Goal: Task Accomplishment & Management: Complete application form

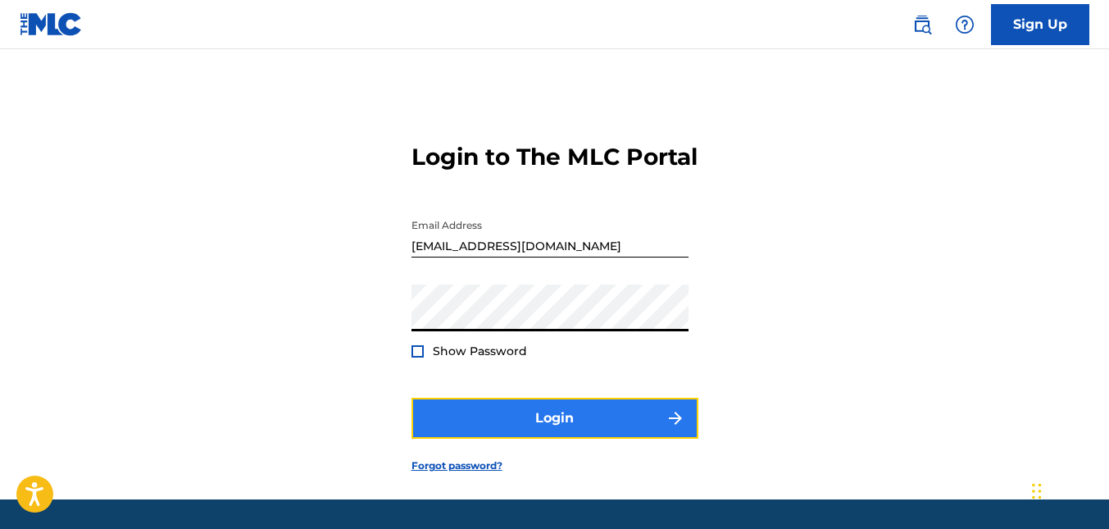
click at [533, 439] on button "Login" at bounding box center [554, 418] width 287 height 41
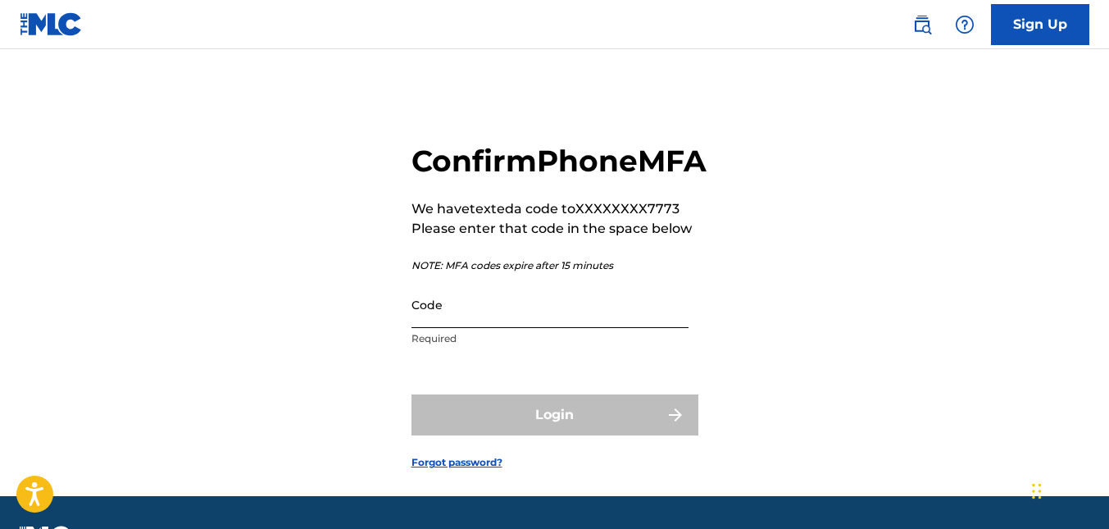
click at [429, 328] on input "Code" at bounding box center [549, 304] width 277 height 47
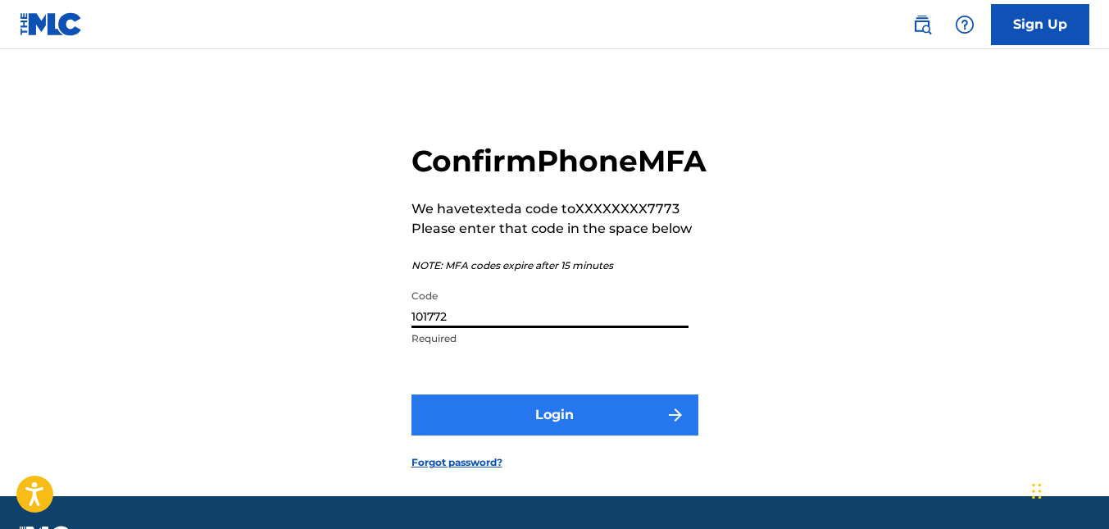
type input "101772"
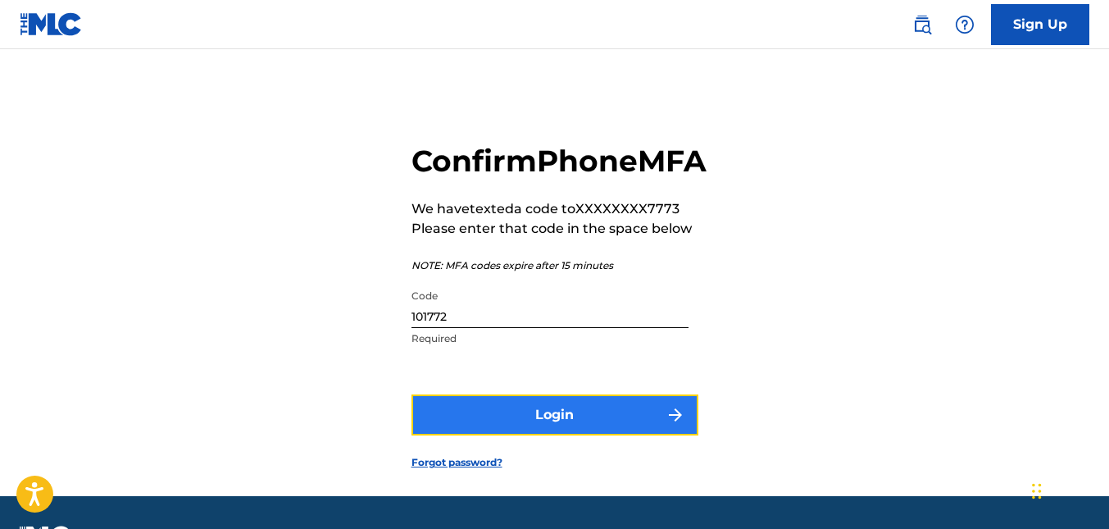
click at [515, 435] on button "Login" at bounding box center [554, 414] width 287 height 41
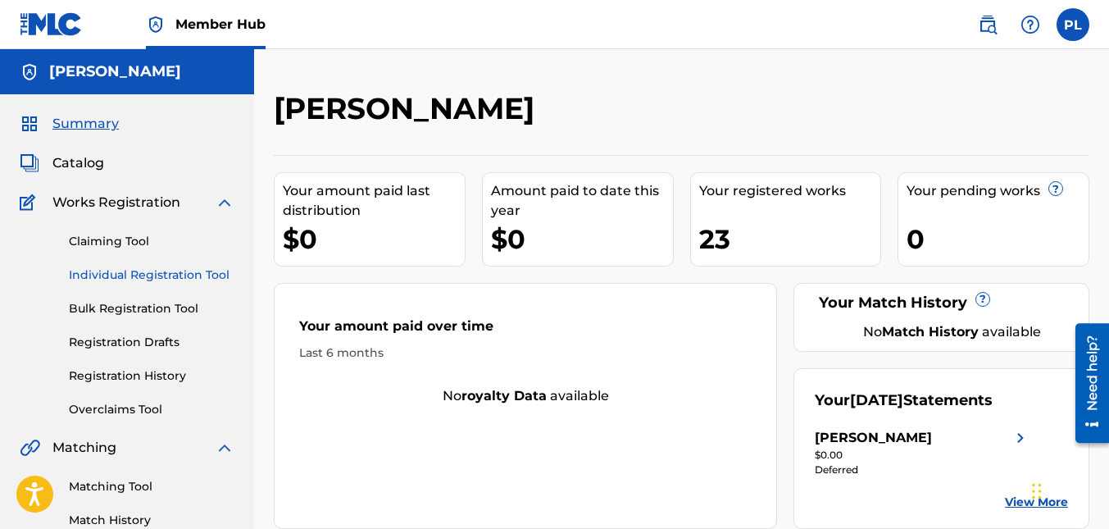
click at [141, 277] on link "Individual Registration Tool" at bounding box center [152, 274] width 166 height 17
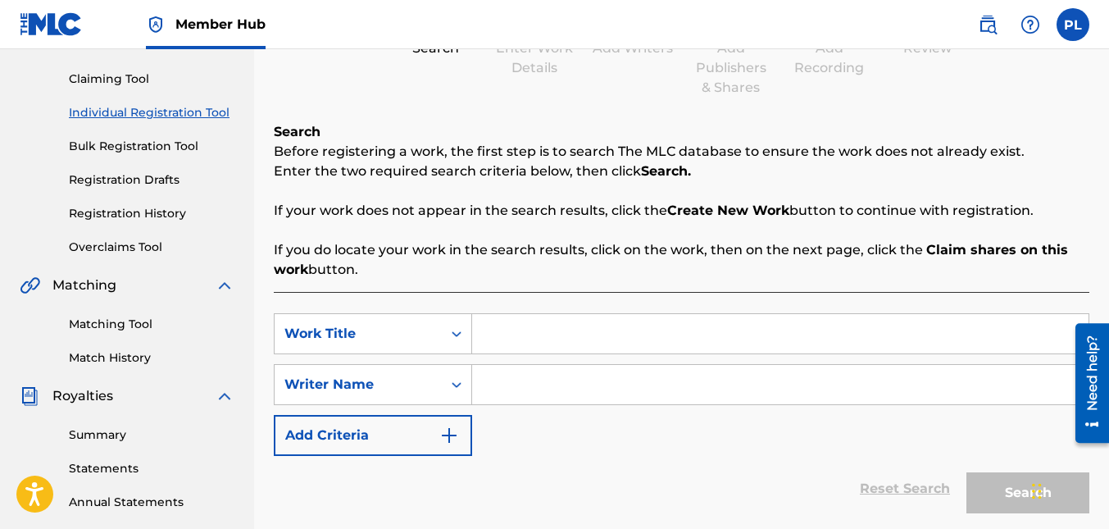
scroll to position [164, 0]
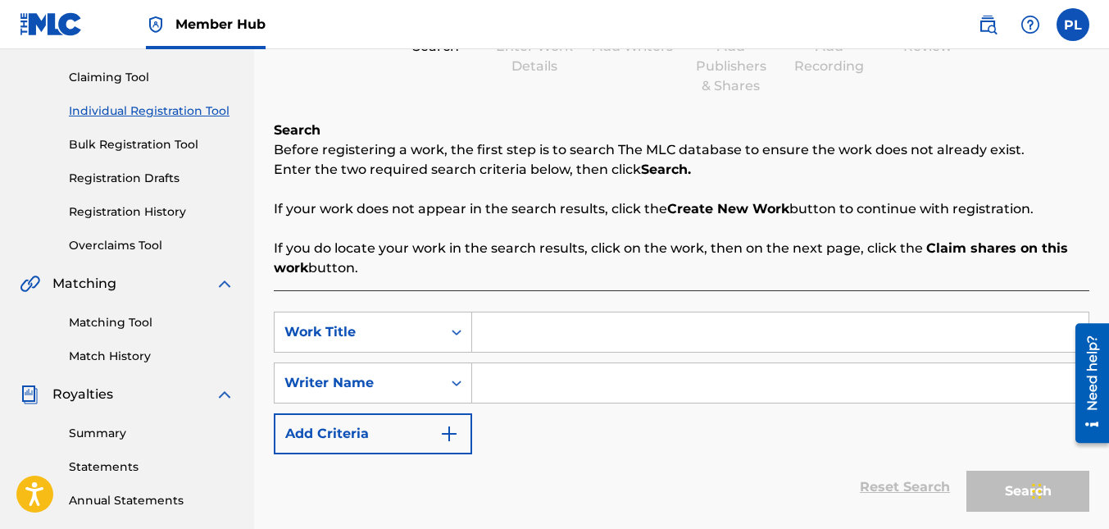
click at [539, 329] on input "Search Form" at bounding box center [780, 331] width 616 height 39
type input "ET LIFE"
click at [517, 384] on input "Search Form" at bounding box center [780, 382] width 616 height 39
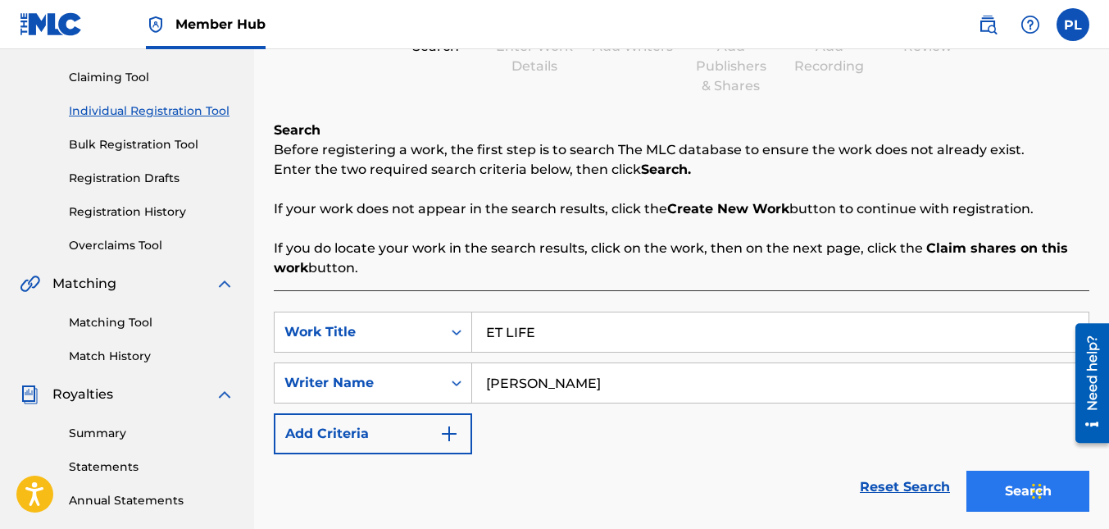
type input "[PERSON_NAME]"
click at [996, 491] on button "Search" at bounding box center [1027, 490] width 123 height 41
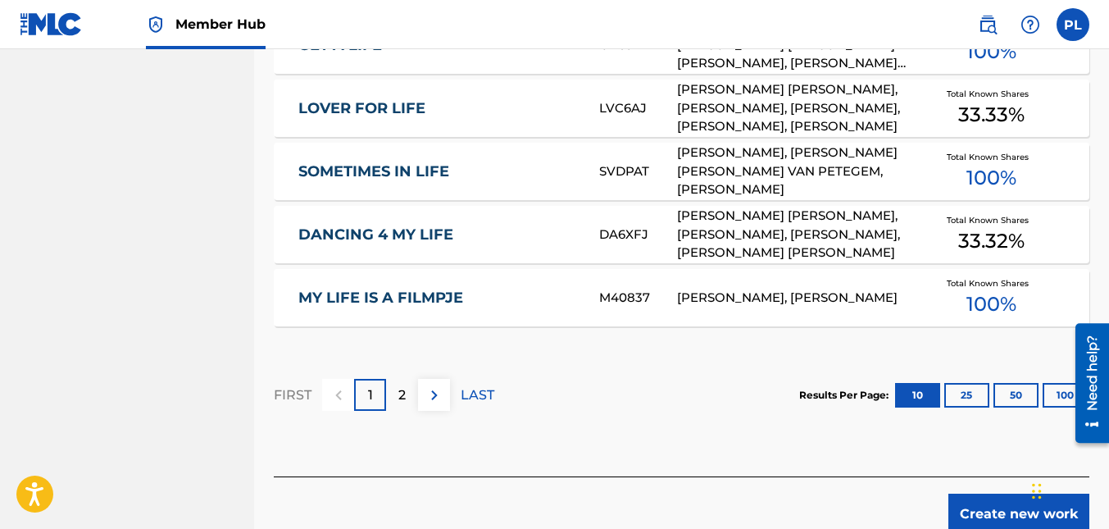
scroll to position [1147, 0]
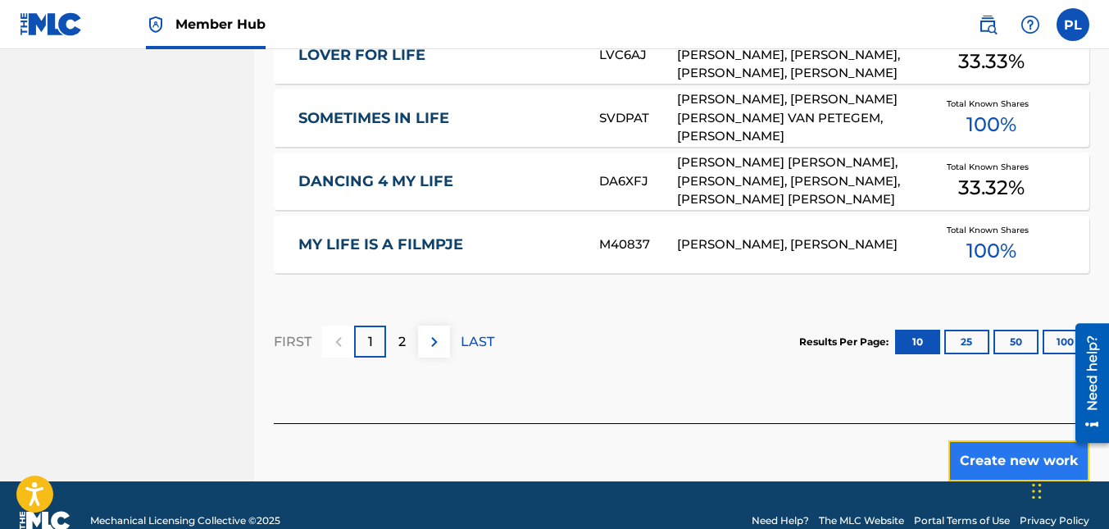
click at [1010, 447] on button "Create new work" at bounding box center [1018, 460] width 141 height 41
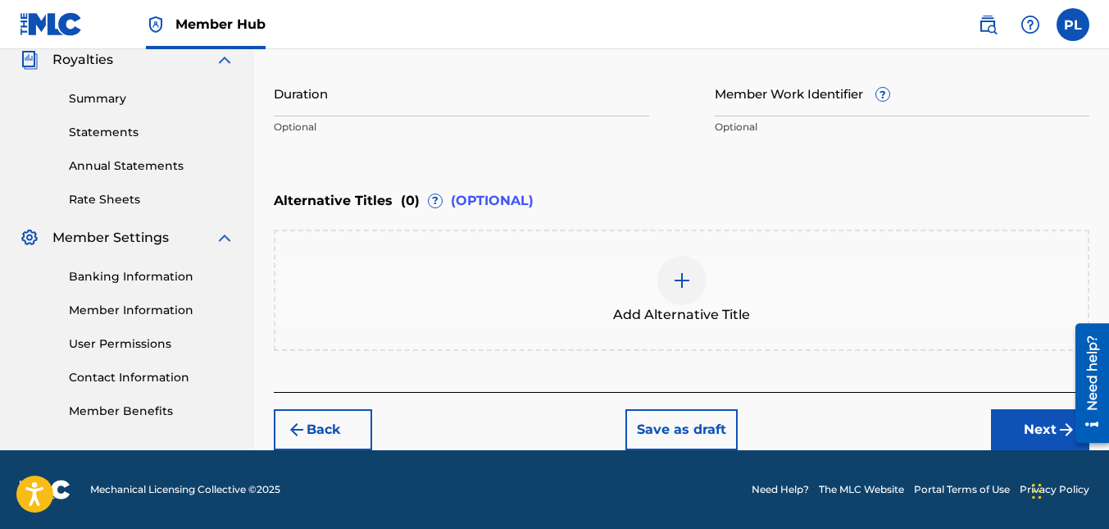
scroll to position [498, 0]
click at [1043, 426] on button "Next" at bounding box center [1040, 429] width 98 height 41
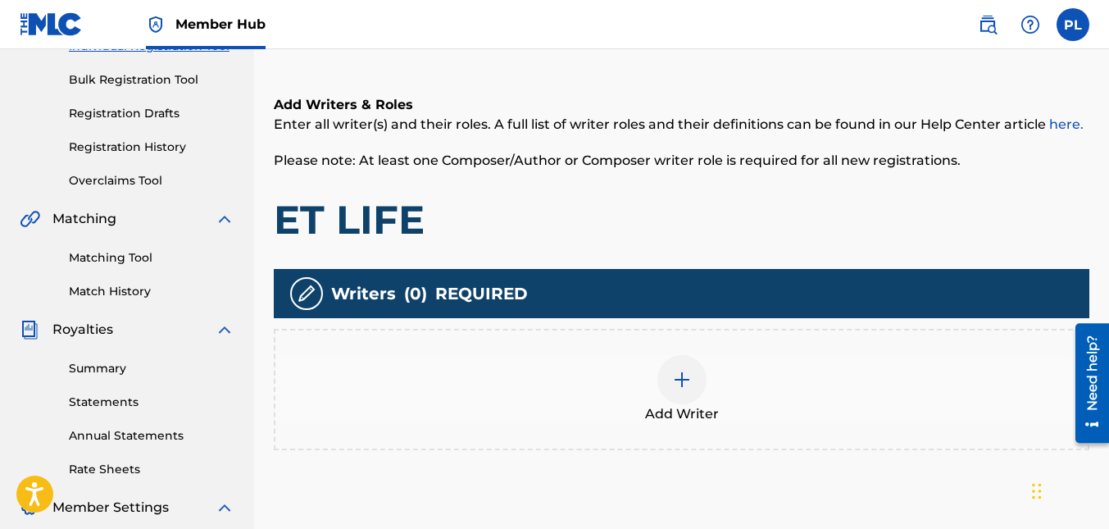
scroll to position [238, 0]
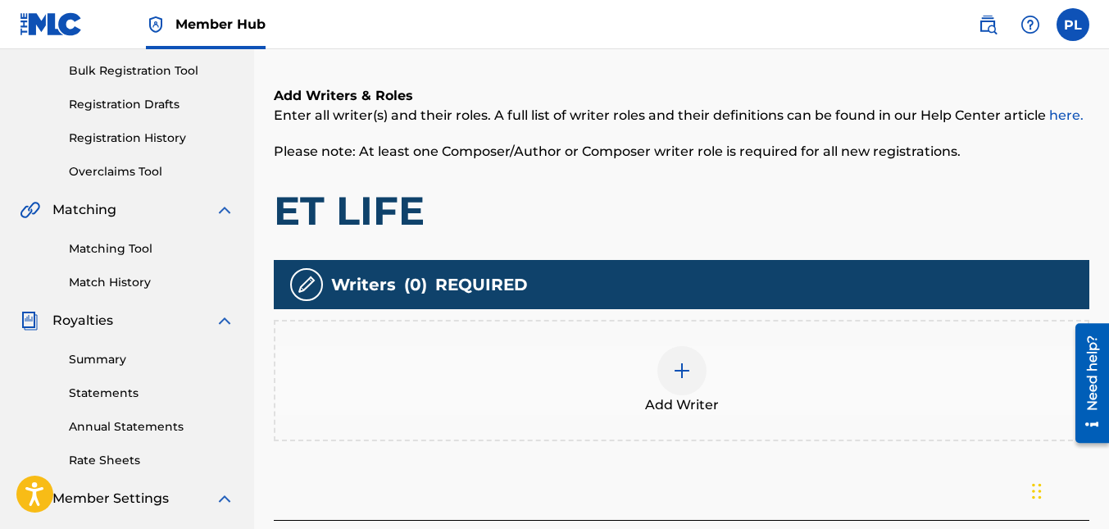
click at [687, 372] on img at bounding box center [682, 371] width 20 height 20
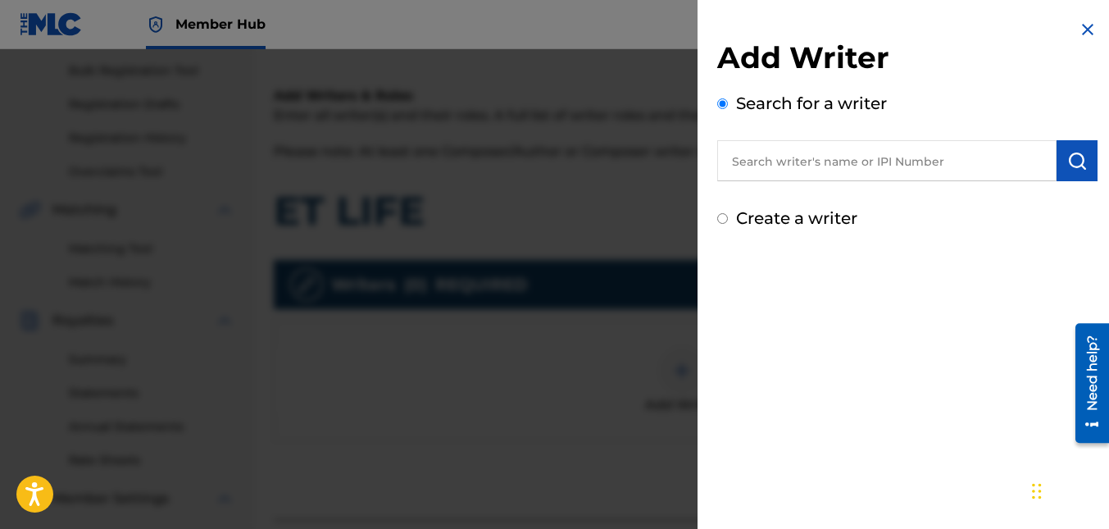
click at [819, 166] on input "text" at bounding box center [886, 160] width 339 height 41
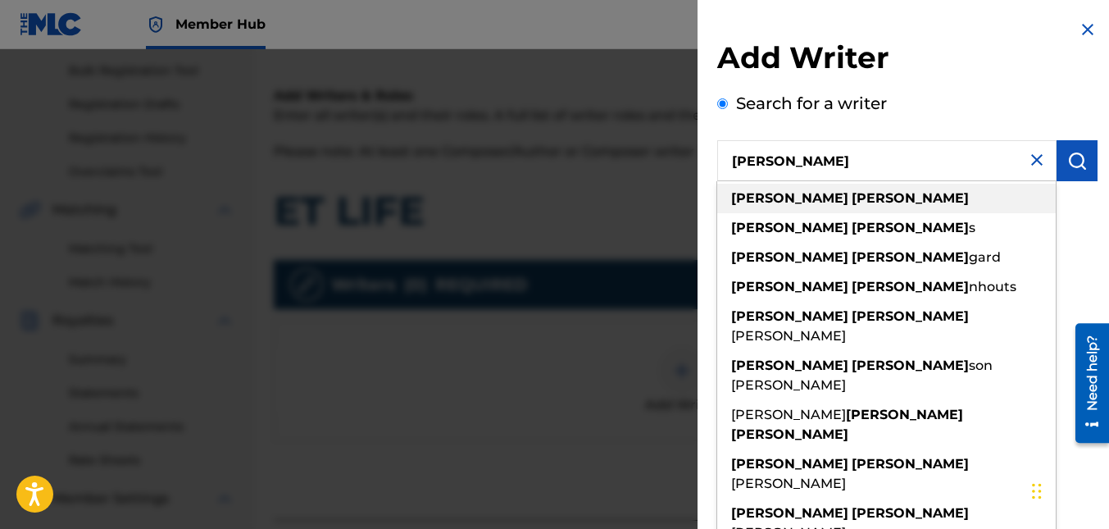
click at [798, 197] on div "[PERSON_NAME]" at bounding box center [886, 199] width 339 height 30
type input "[PERSON_NAME]"
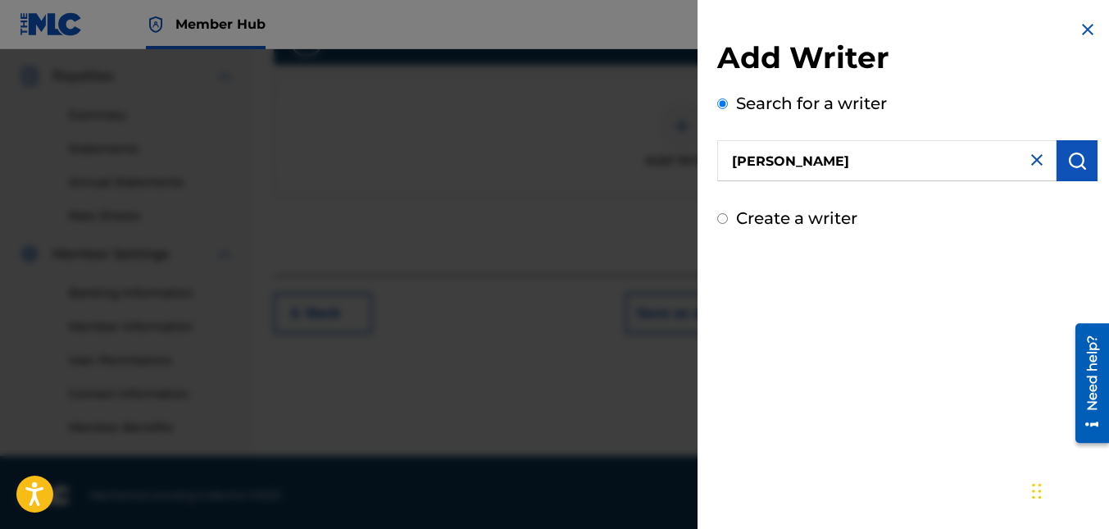
scroll to position [488, 0]
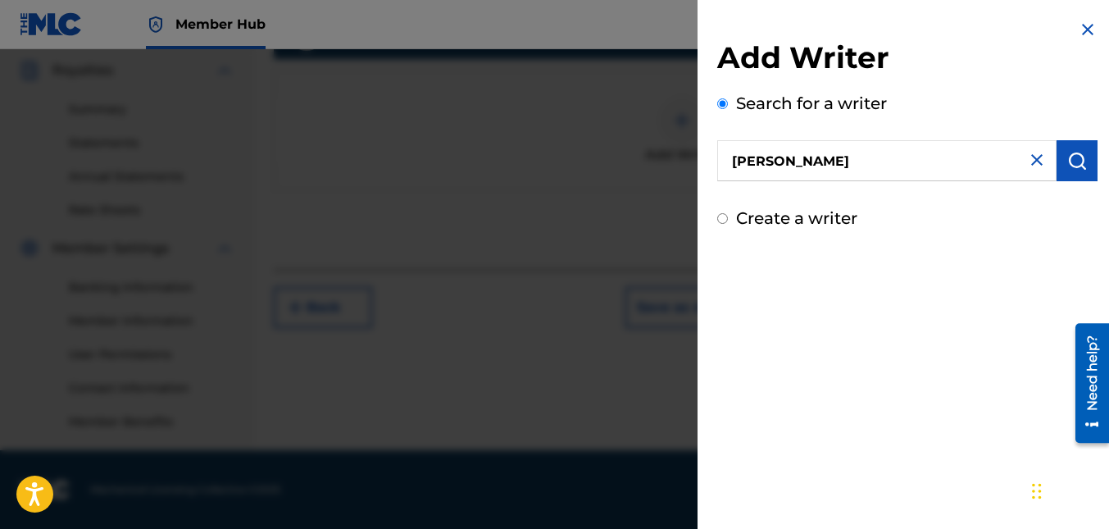
click at [723, 219] on input "Create a writer" at bounding box center [722, 218] width 11 height 11
radio input "false"
radio input "true"
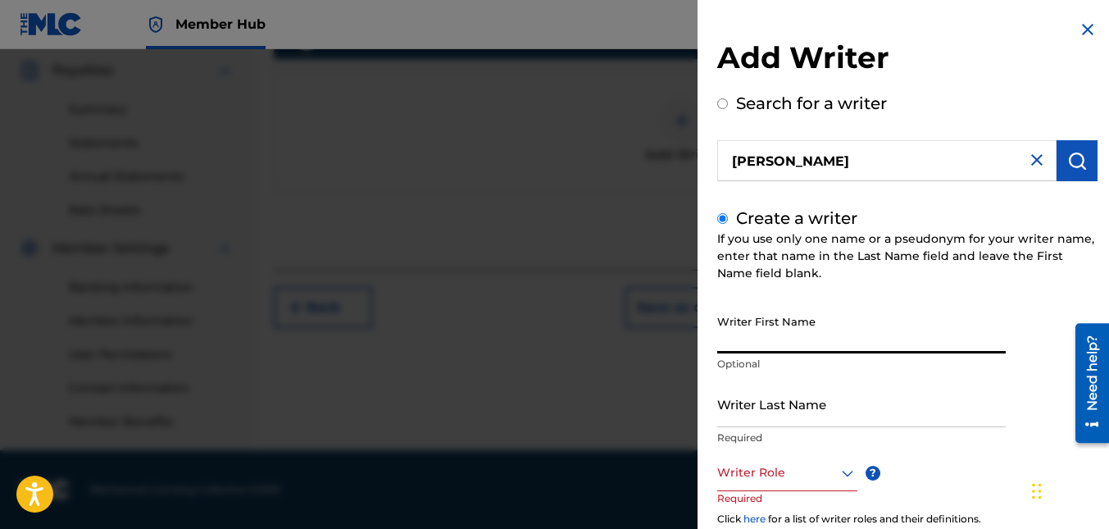
click at [811, 336] on input "Writer First Name" at bounding box center [861, 330] width 289 height 47
type input "[PERSON_NAME]"
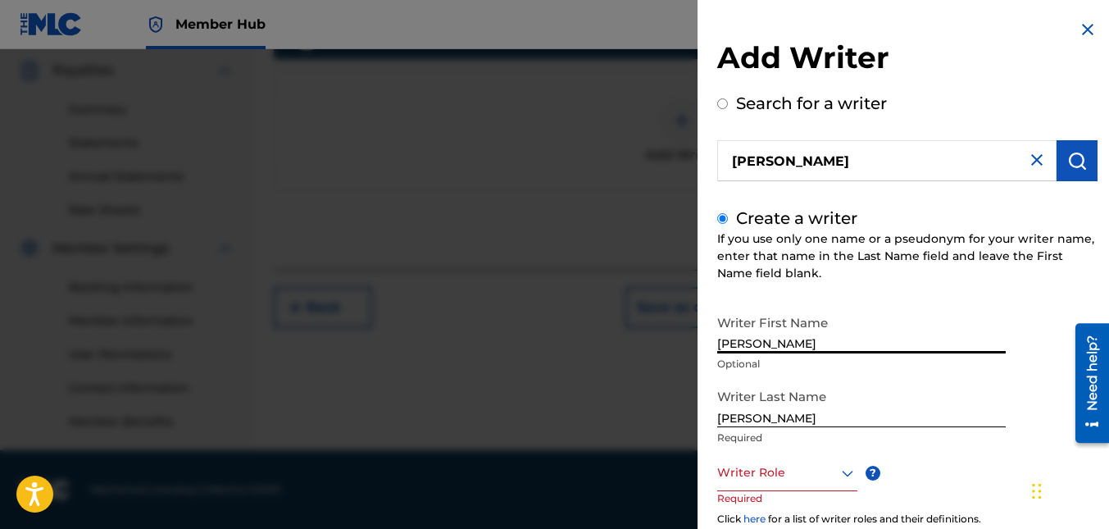
scroll to position [82, 0]
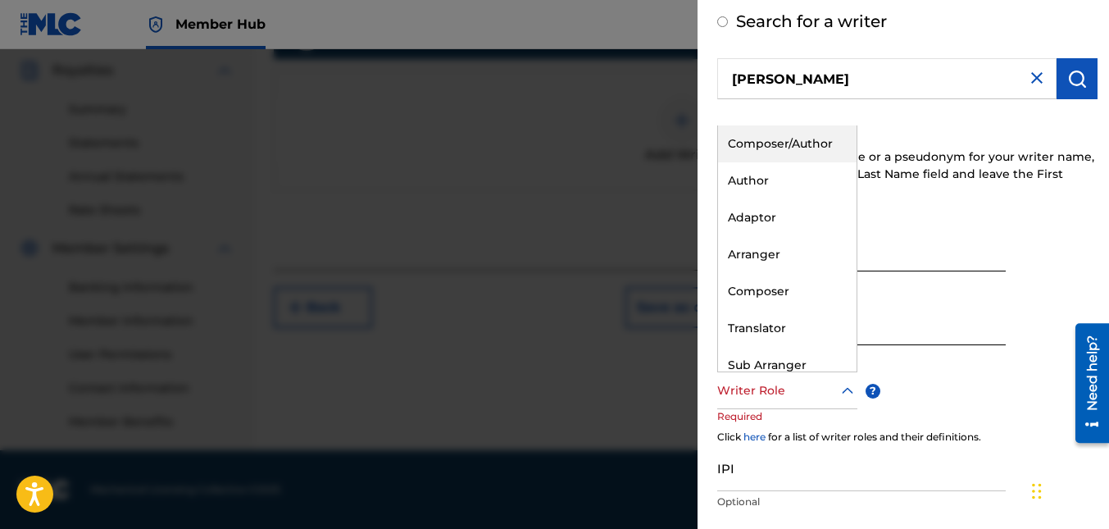
click at [844, 393] on icon at bounding box center [848, 391] width 20 height 20
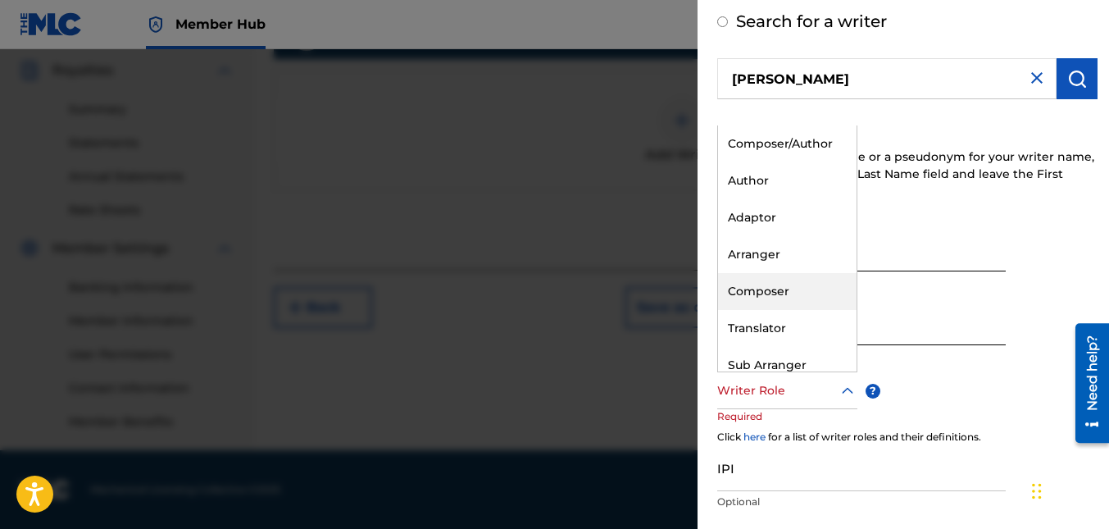
click at [755, 289] on div "Composer" at bounding box center [787, 291] width 139 height 37
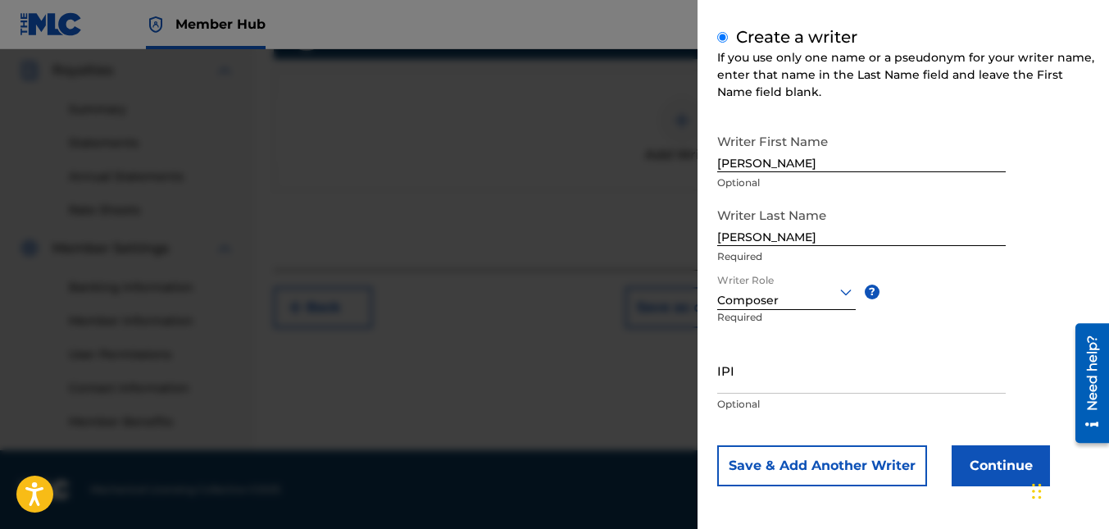
scroll to position [183, 0]
click at [1005, 461] on button "Continue" at bounding box center [1001, 463] width 98 height 41
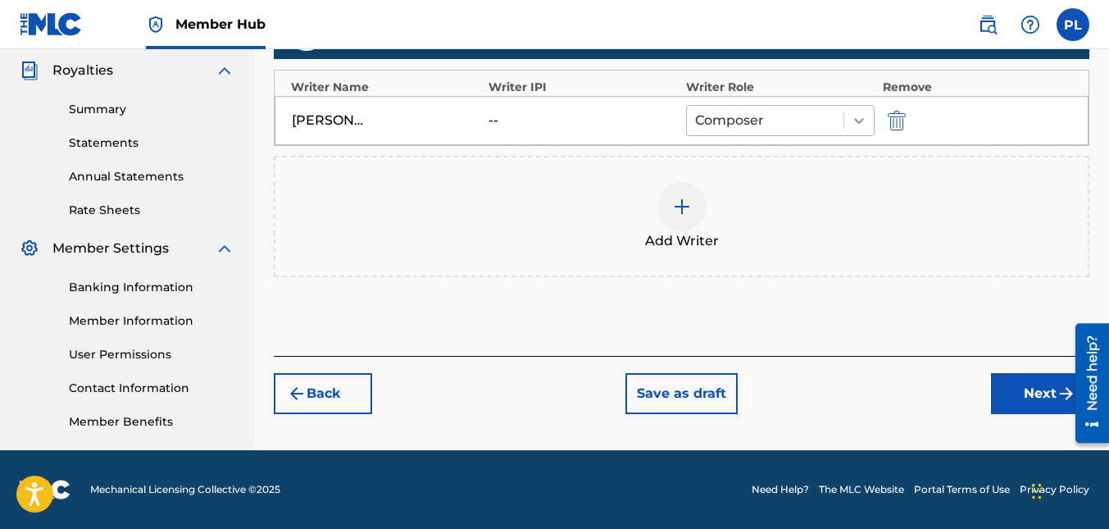
click at [862, 120] on icon at bounding box center [859, 120] width 16 height 16
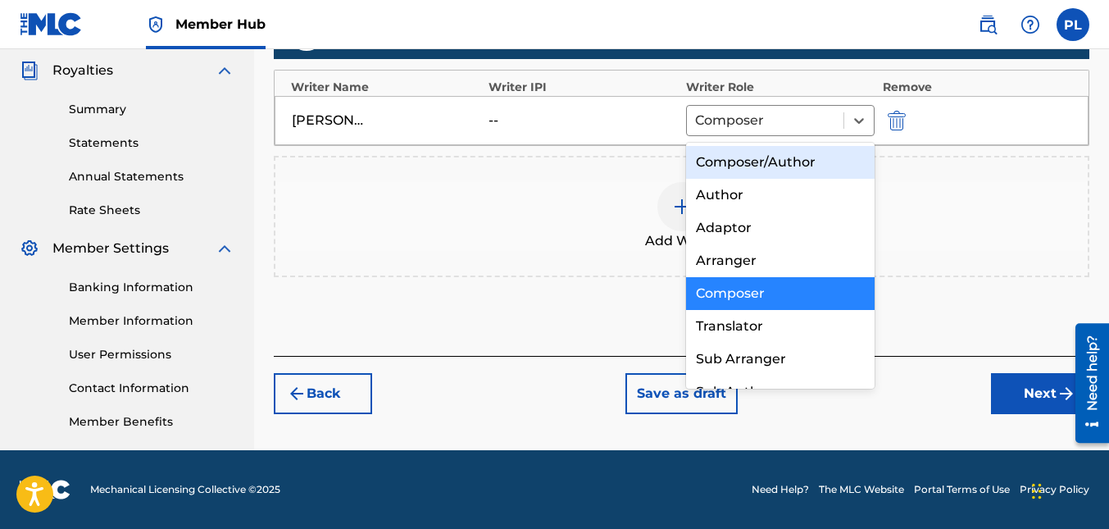
click at [920, 398] on div "Back Save as draft Next" at bounding box center [682, 385] width 816 height 58
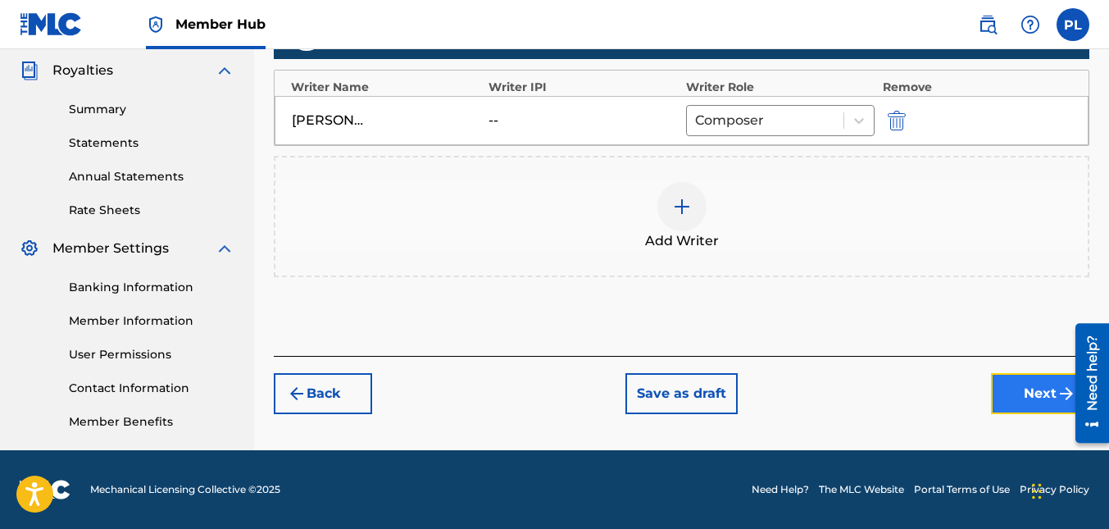
click at [1036, 389] on button "Next" at bounding box center [1040, 393] width 98 height 41
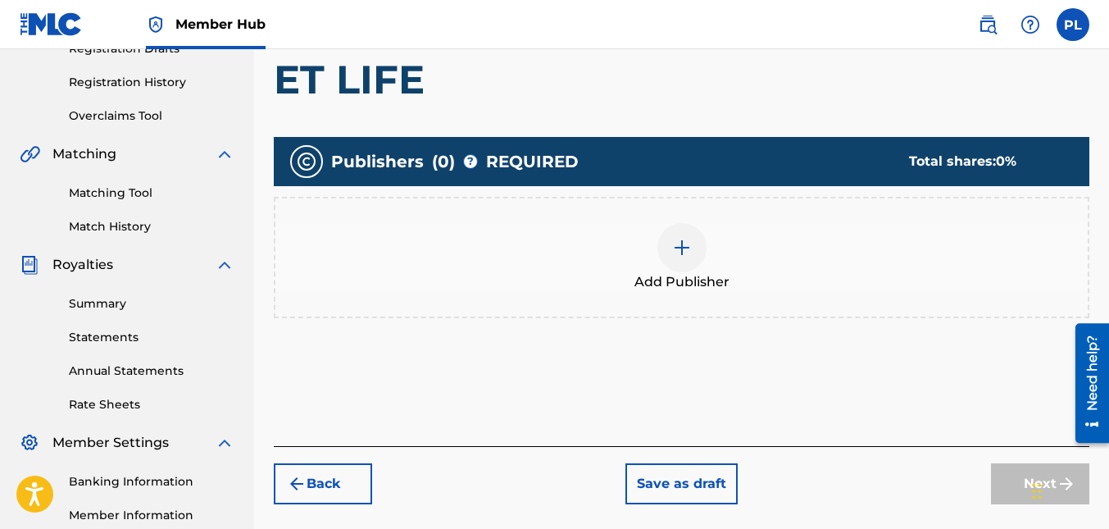
scroll to position [320, 0]
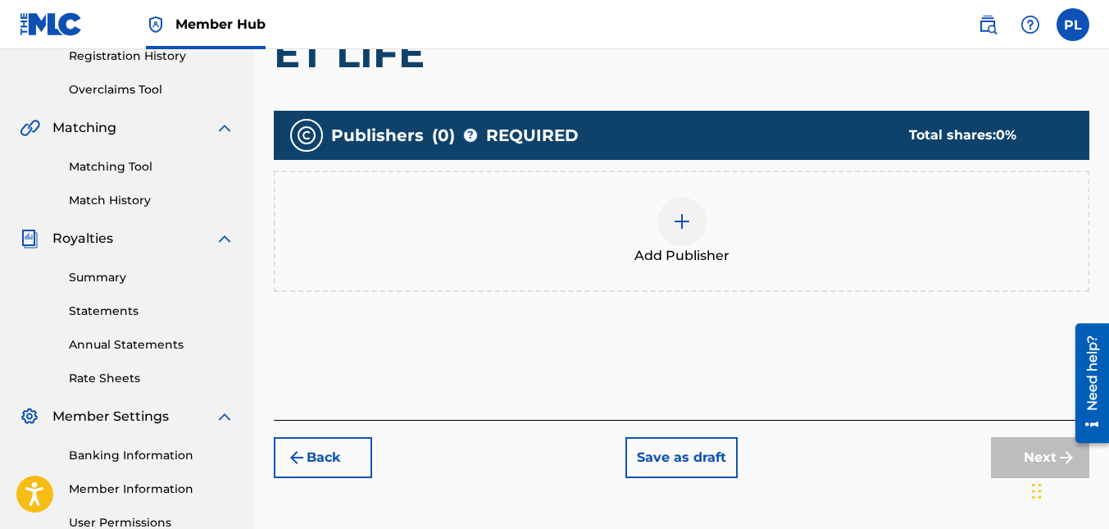
click at [684, 222] on img at bounding box center [682, 221] width 20 height 20
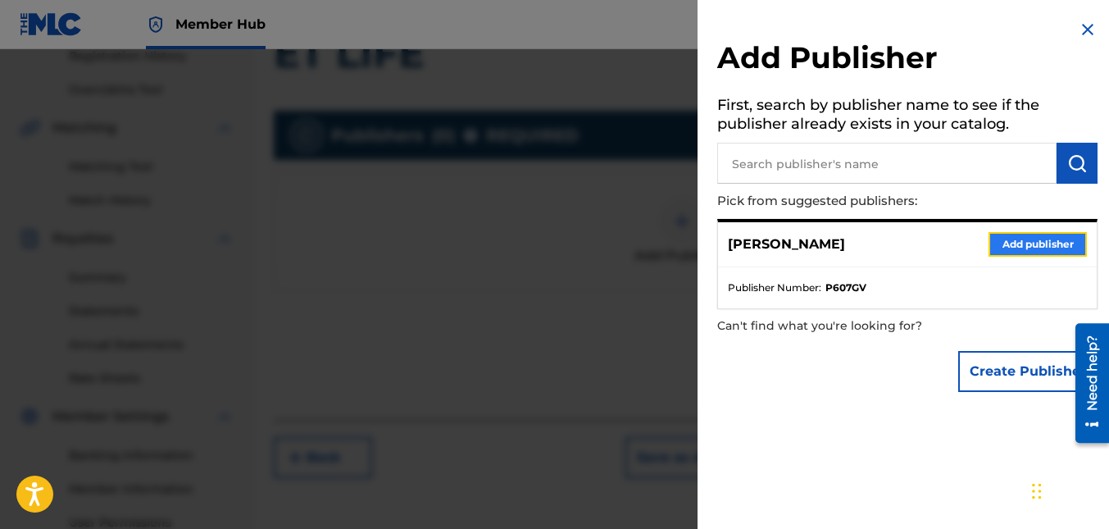
click at [1034, 244] on button "Add publisher" at bounding box center [1037, 244] width 98 height 25
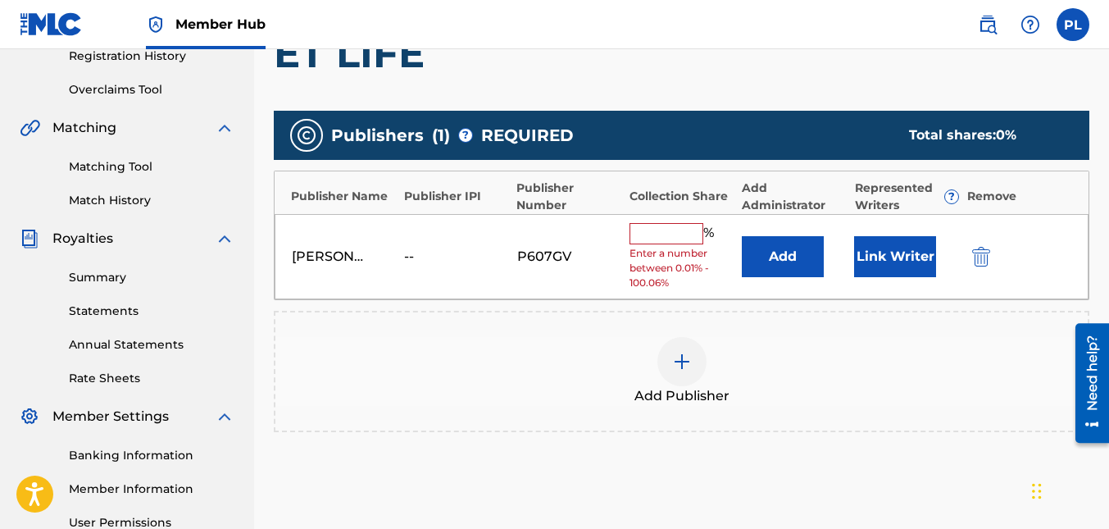
click at [658, 235] on input "text" at bounding box center [666, 233] width 74 height 21
type input "100"
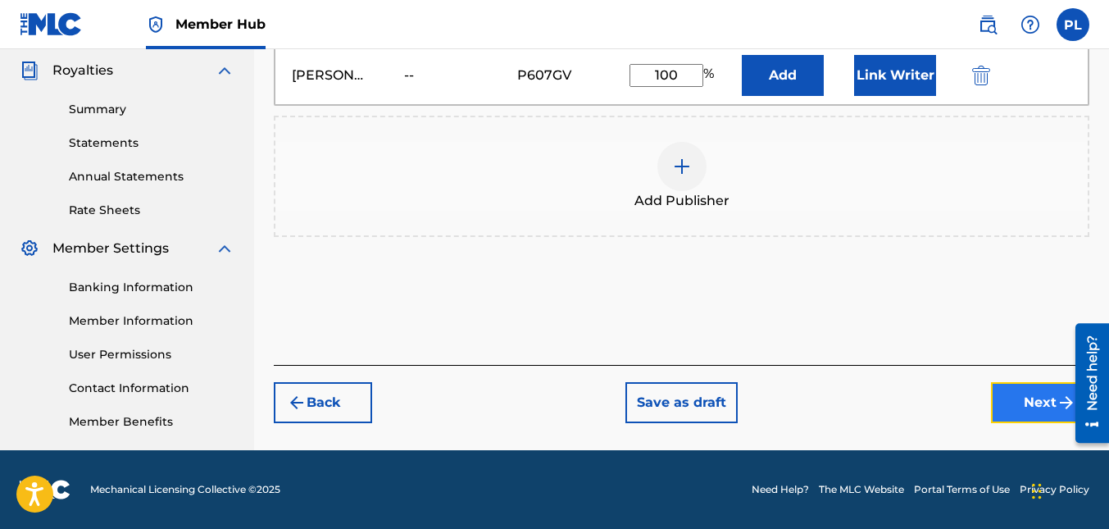
click at [1052, 402] on button "Next" at bounding box center [1040, 402] width 98 height 41
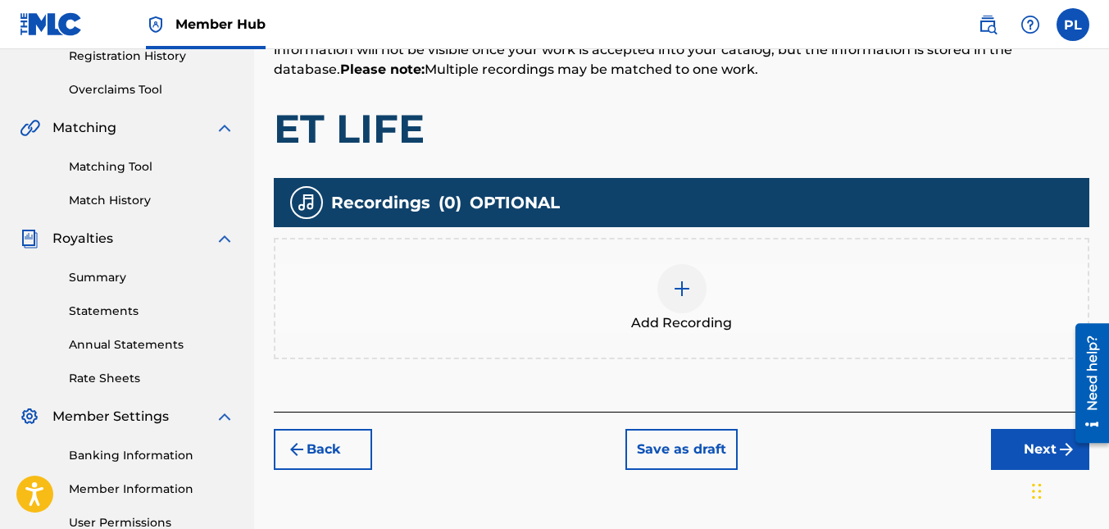
click at [688, 289] on img at bounding box center [682, 289] width 20 height 20
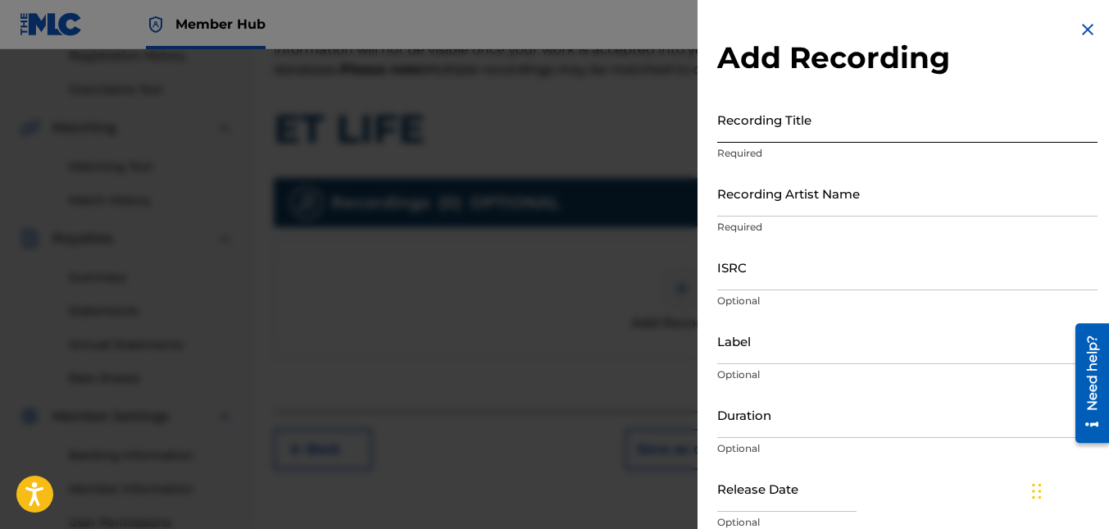
click at [768, 130] on input "Recording Title" at bounding box center [907, 119] width 380 height 47
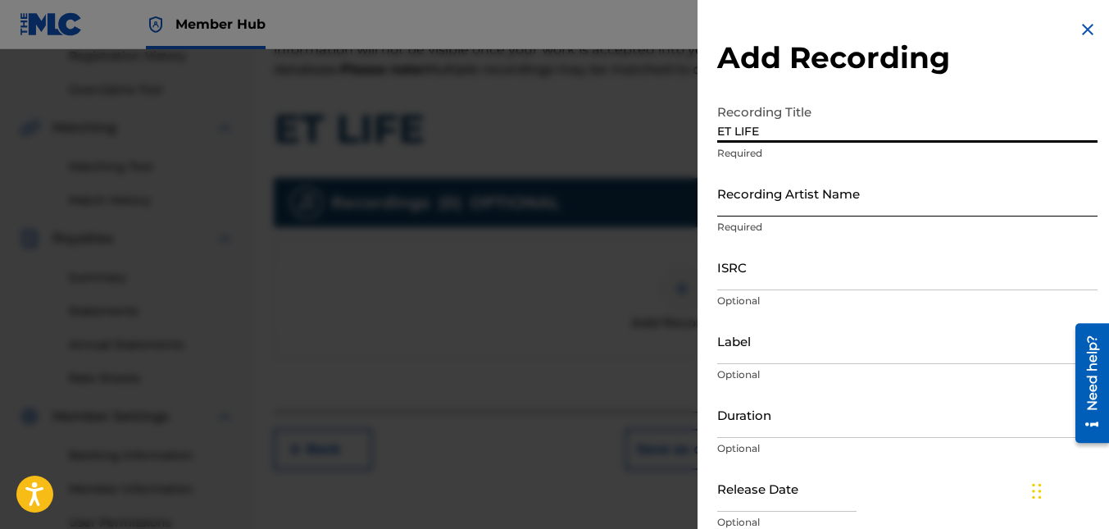
type input "ET LIFE"
click at [755, 191] on input "Recording Artist Name" at bounding box center [907, 193] width 380 height 47
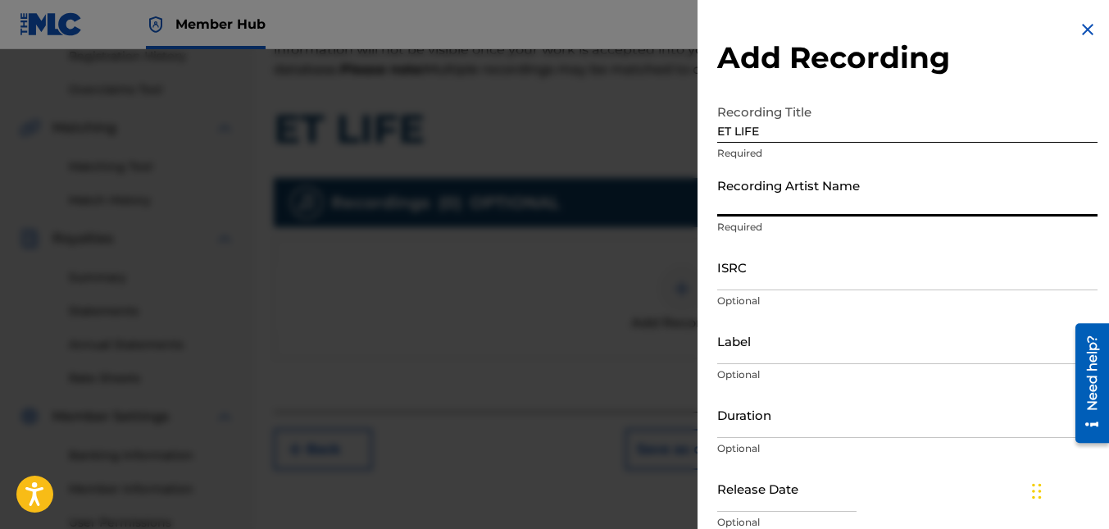
type input "Prod.[PERSON_NAME]"
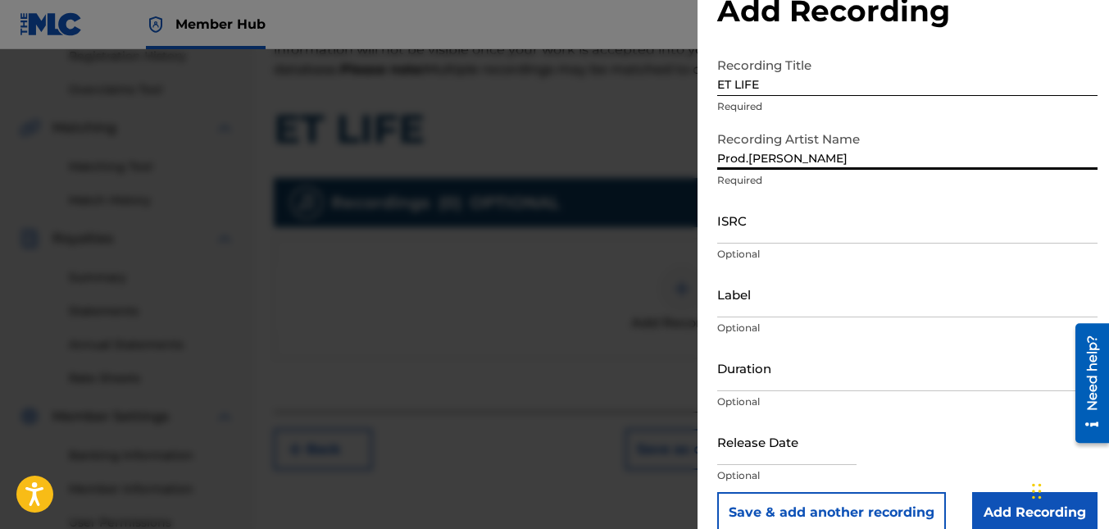
scroll to position [70, 0]
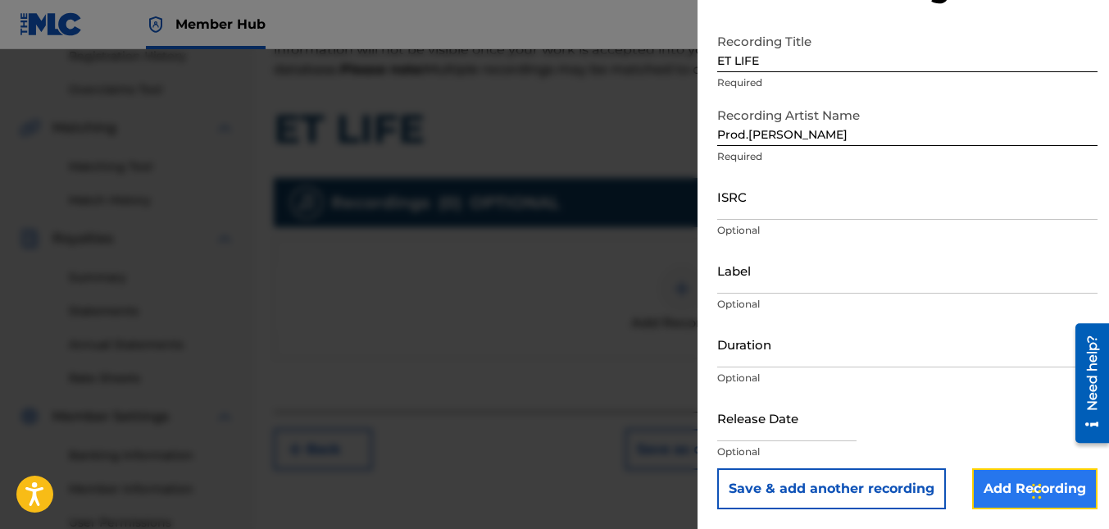
click at [1013, 488] on input "Add Recording" at bounding box center [1034, 488] width 125 height 41
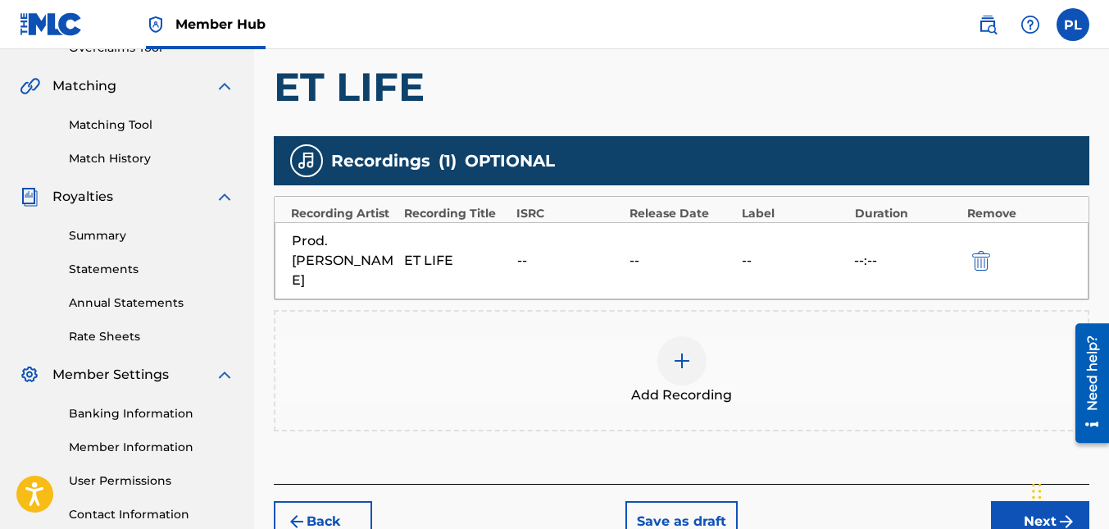
scroll to position [402, 0]
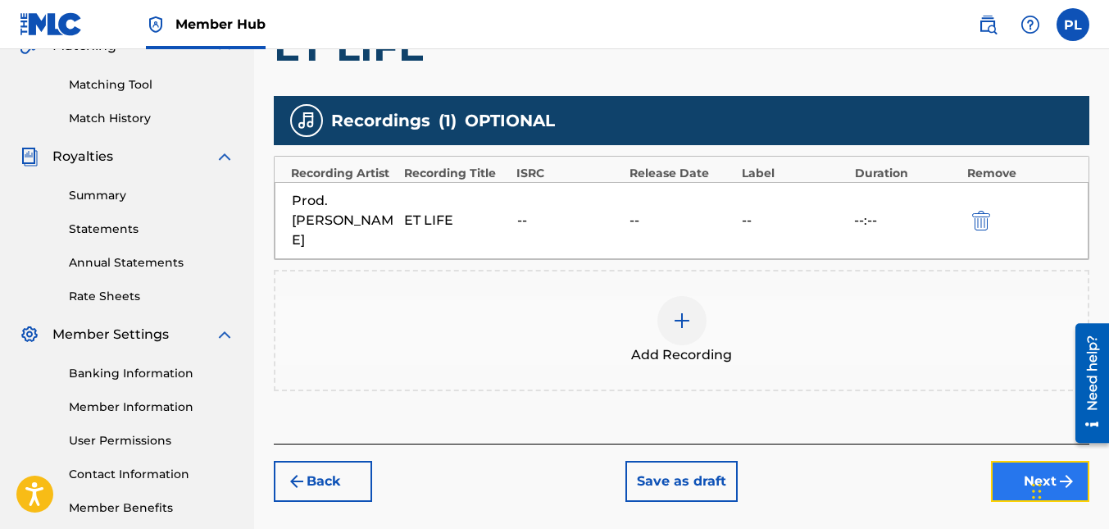
click at [1045, 461] on button "Next" at bounding box center [1040, 481] width 98 height 41
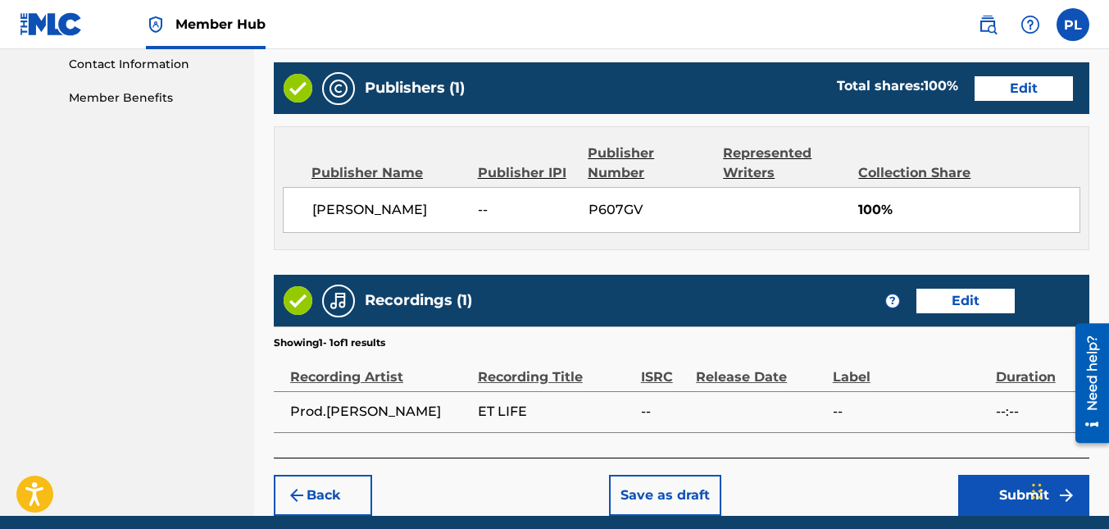
scroll to position [877, 0]
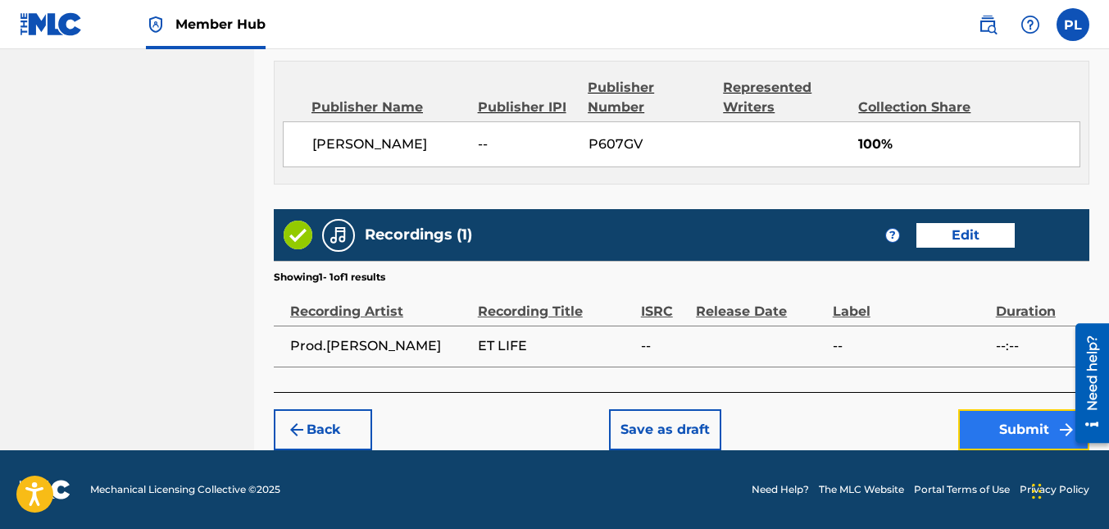
click at [1016, 425] on button "Submit" at bounding box center [1023, 429] width 131 height 41
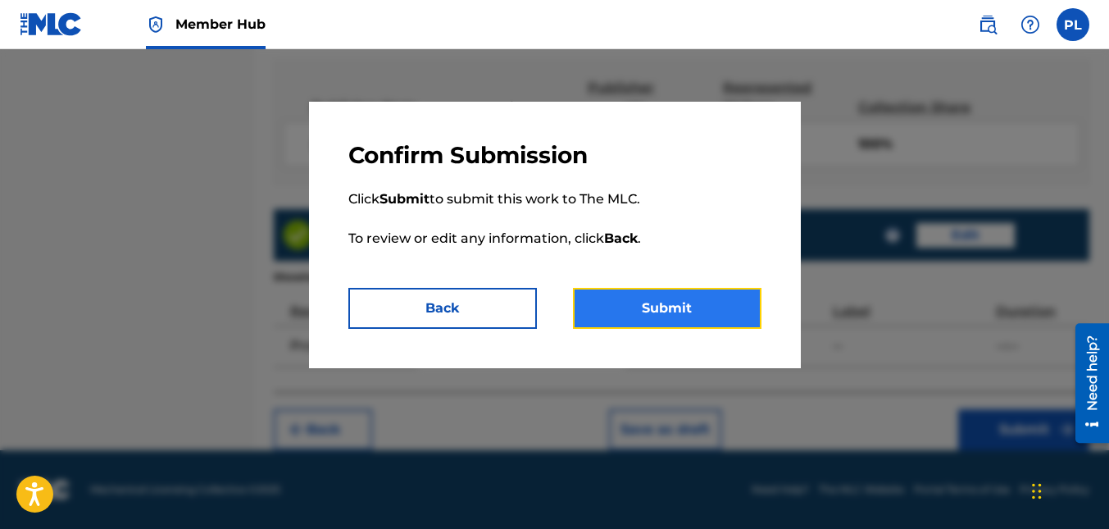
click at [686, 315] on button "Submit" at bounding box center [667, 308] width 189 height 41
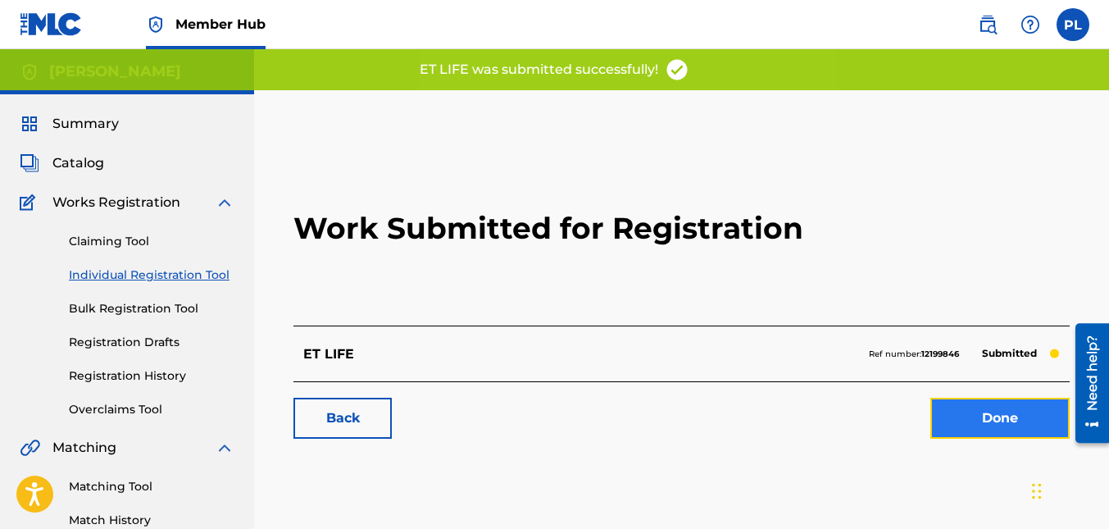
click at [996, 413] on link "Done" at bounding box center [999, 418] width 139 height 41
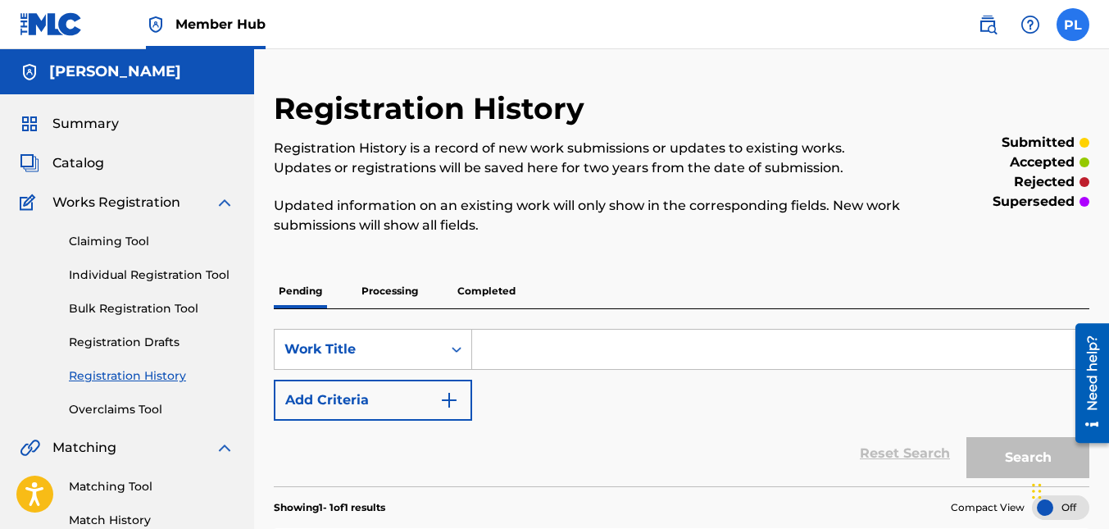
click at [1073, 28] on label at bounding box center [1073, 24] width 33 height 33
click at [1073, 25] on input "PL [PERSON_NAME] [EMAIL_ADDRESS][DOMAIN_NAME] Notification Preferences Profile …" at bounding box center [1073, 25] width 0 height 0
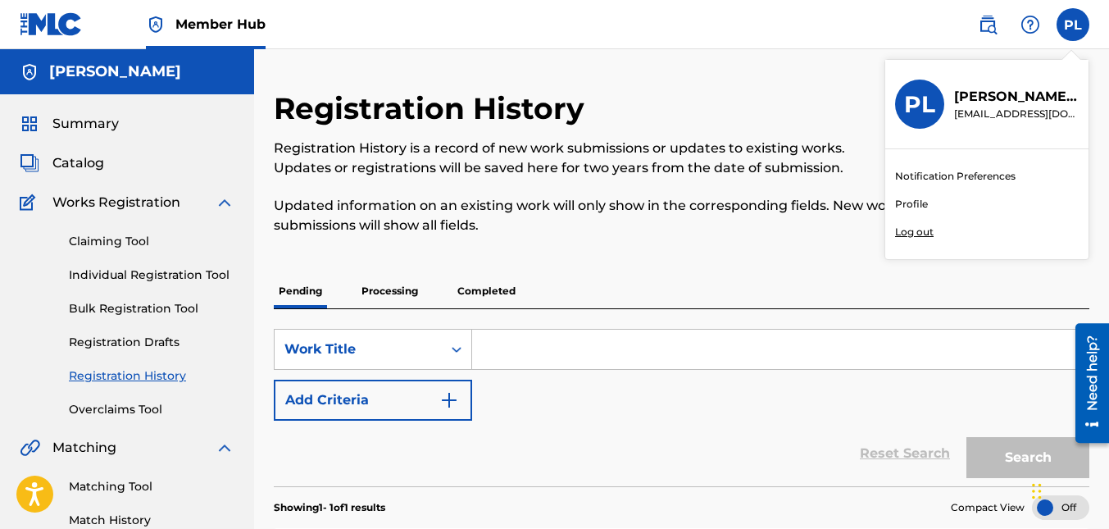
click at [920, 206] on link "Profile" at bounding box center [911, 204] width 33 height 15
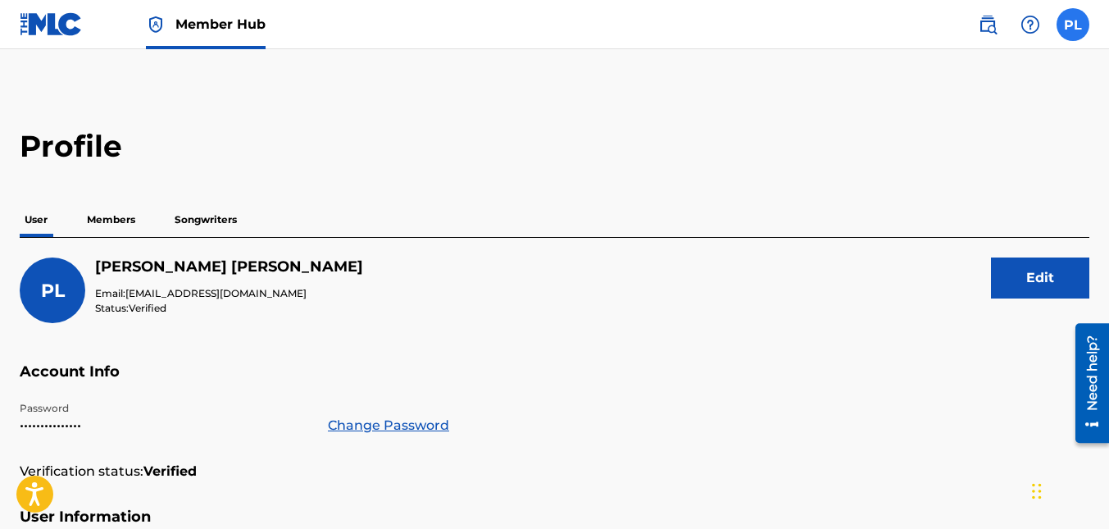
click at [1068, 30] on label at bounding box center [1073, 24] width 33 height 33
click at [1073, 25] on input "PL [PERSON_NAME] [EMAIL_ADDRESS][DOMAIN_NAME] Notification Preferences Profile …" at bounding box center [1073, 25] width 0 height 0
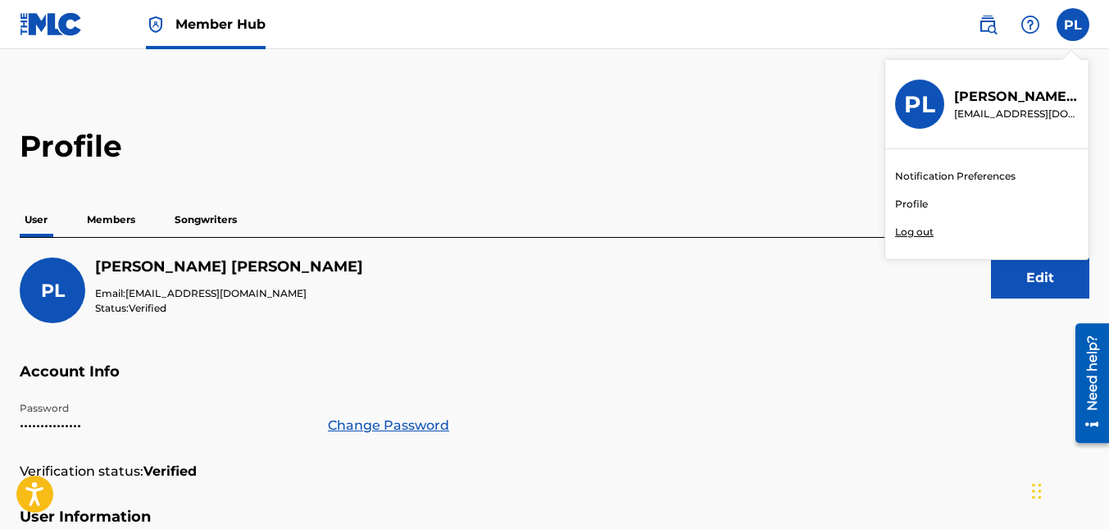
click at [918, 232] on p "Log out" at bounding box center [914, 232] width 39 height 15
click at [1073, 25] on input "PL [PERSON_NAME] [EMAIL_ADDRESS][DOMAIN_NAME] Notification Preferences Profile …" at bounding box center [1073, 25] width 0 height 0
